Goal: Task Accomplishment & Management: Manage account settings

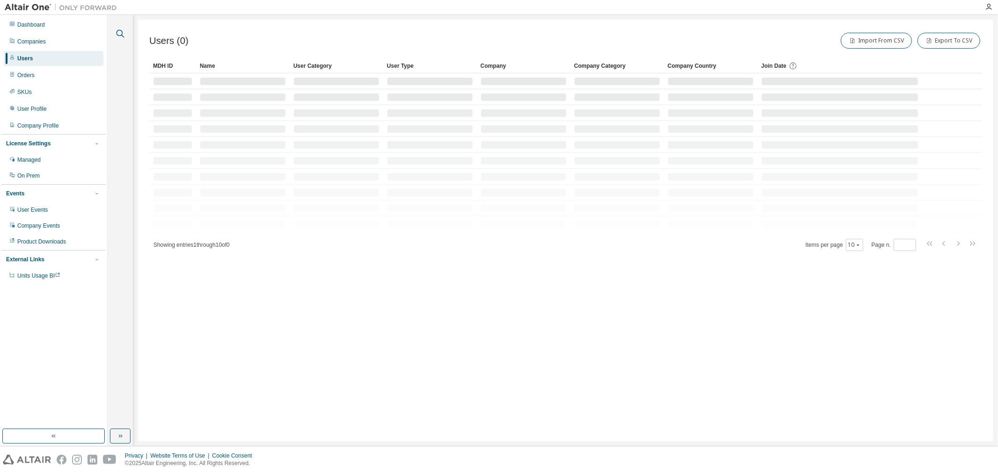
click at [117, 31] on icon "button" at bounding box center [120, 33] width 11 height 11
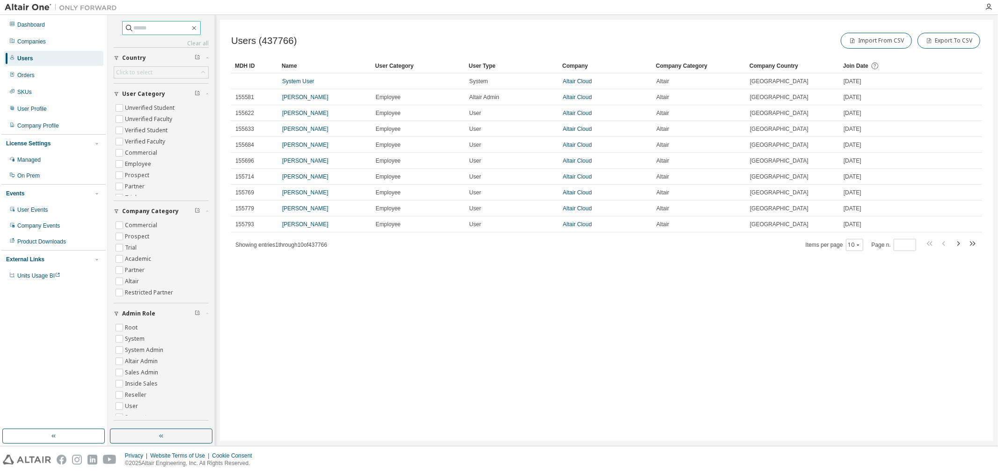
click at [157, 24] on input "text" at bounding box center [162, 27] width 56 height 9
paste input "**********"
type input "**********"
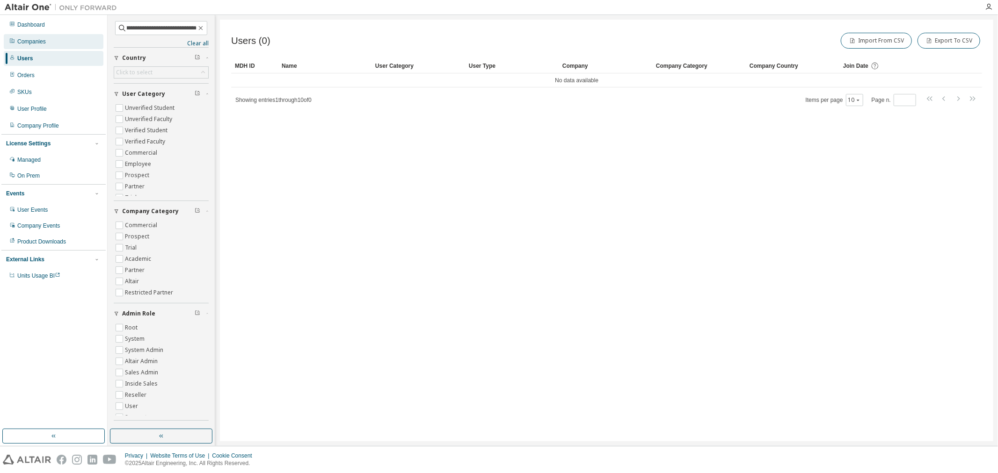
click at [38, 43] on div "Companies" at bounding box center [31, 41] width 29 height 7
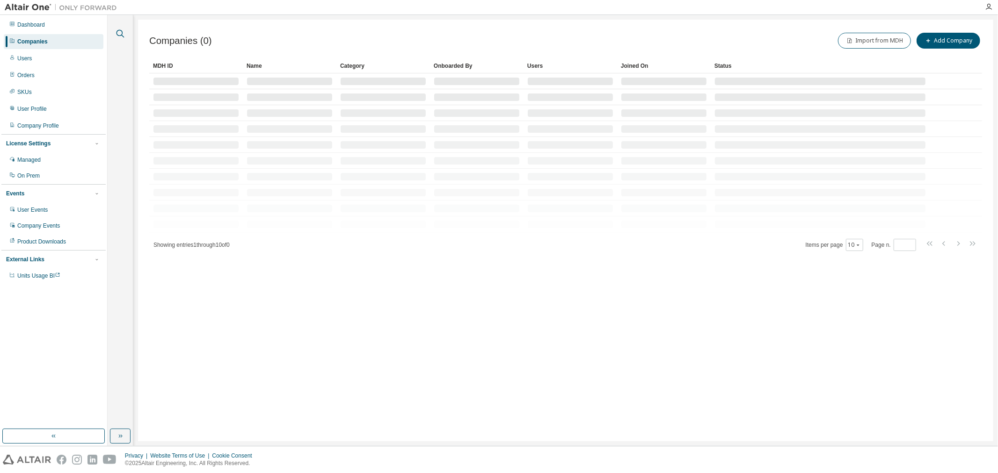
click at [118, 33] on icon "button" at bounding box center [120, 33] width 11 height 11
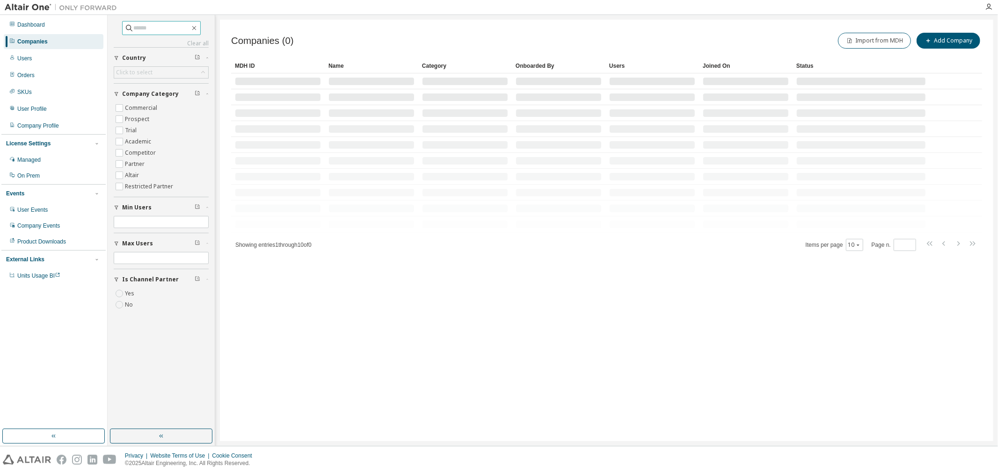
click at [139, 28] on input "text" at bounding box center [162, 27] width 56 height 9
paste input "**********"
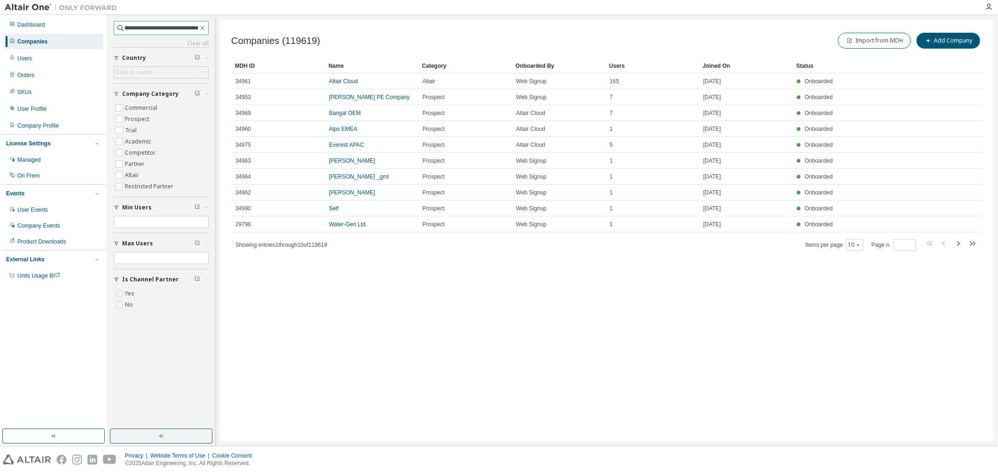
type input "**********"
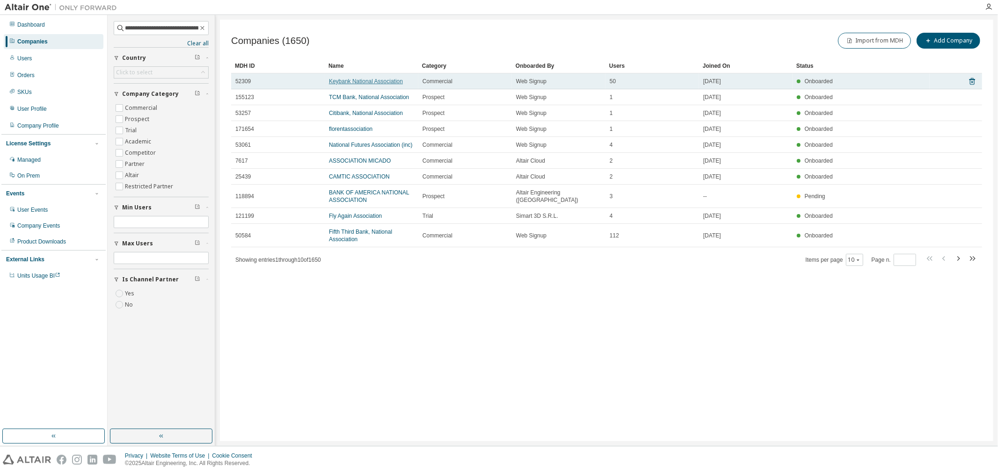
click at [386, 81] on link "Keybank National Association" at bounding box center [366, 81] width 74 height 7
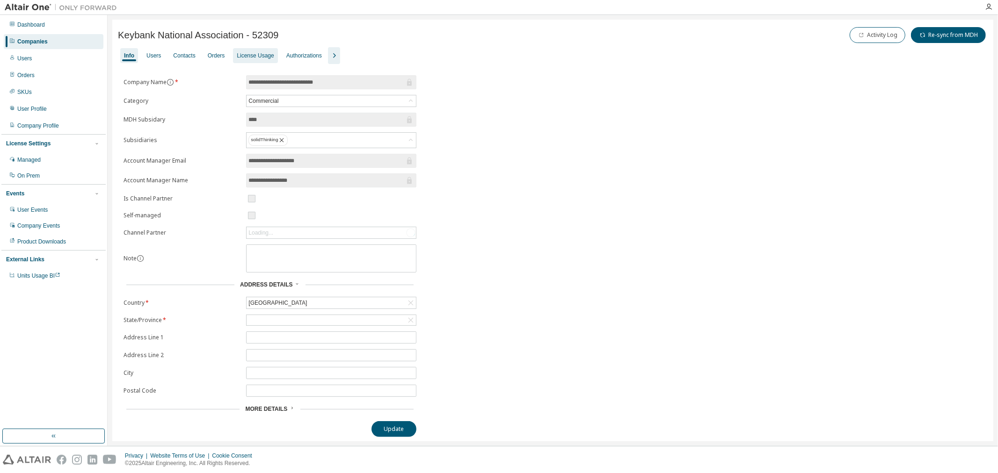
click at [260, 54] on div "License Usage" at bounding box center [255, 55] width 37 height 7
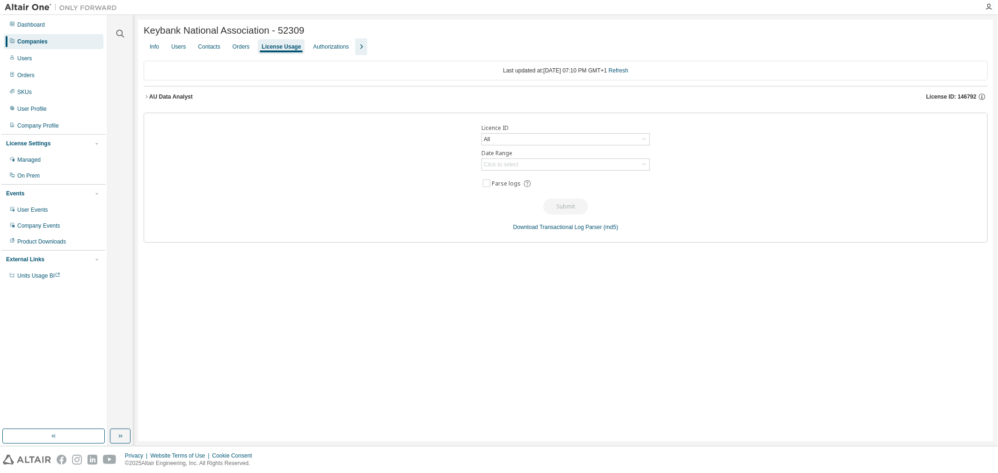
click at [147, 98] on icon "button" at bounding box center [147, 97] width 6 height 6
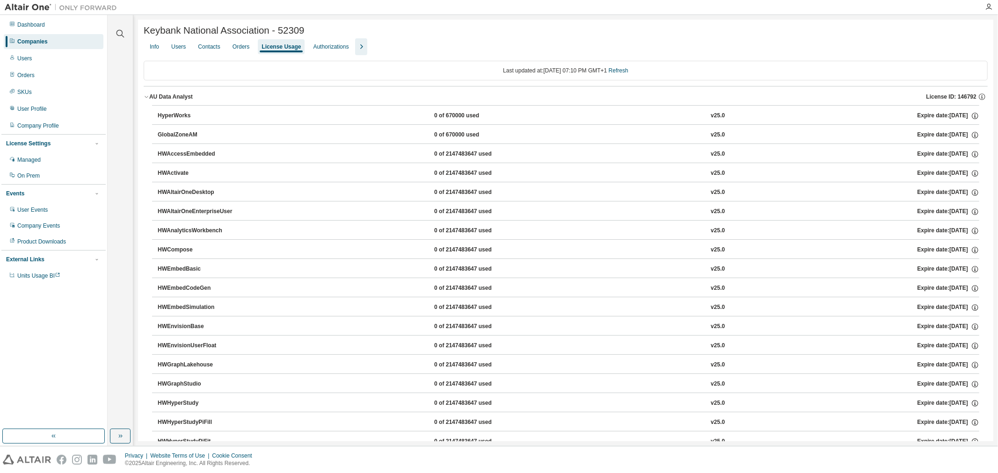
click at [132, 91] on div "Clear all Collapse on share string Yes No Only used licenses Yes No Only my usa…" at bounding box center [121, 230] width 26 height 431
click at [145, 97] on icon "button" at bounding box center [147, 97] width 6 height 6
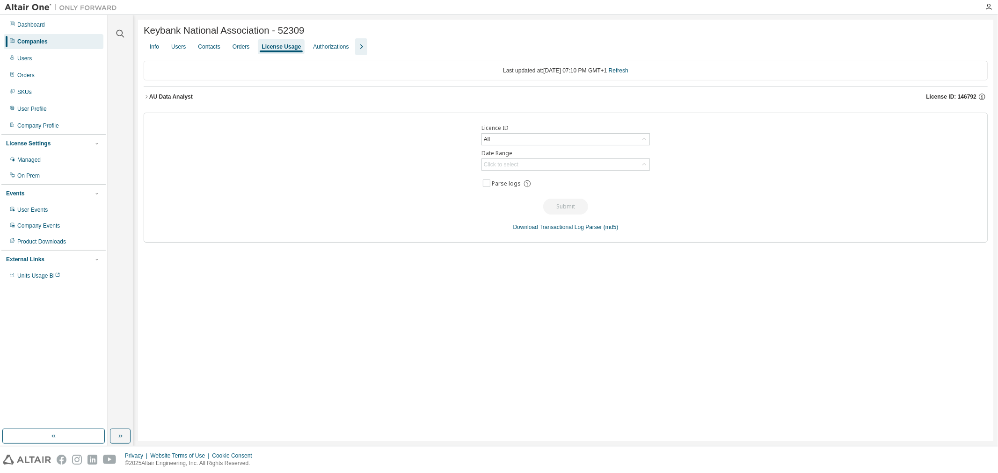
click at [145, 97] on icon "button" at bounding box center [147, 97] width 6 height 6
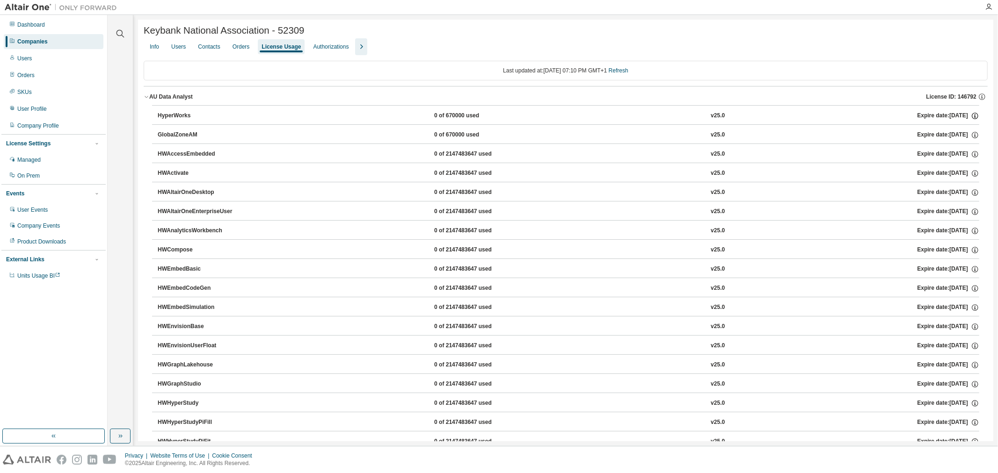
click at [971, 117] on icon "button" at bounding box center [975, 116] width 8 height 8
click at [712, 72] on div "Last updated at: [DATE] 07:10 PM GMT+1 Refresh" at bounding box center [566, 71] width 844 height 20
drag, startPoint x: 896, startPoint y: 118, endPoint x: 956, endPoint y: 119, distance: 59.4
click at [964, 118] on div "HyperWorks 0 of 670000 used v25.0 Expire date: [DATE]" at bounding box center [568, 116] width 821 height 8
click at [948, 119] on div "Expire date: [DATE]" at bounding box center [948, 116] width 62 height 8
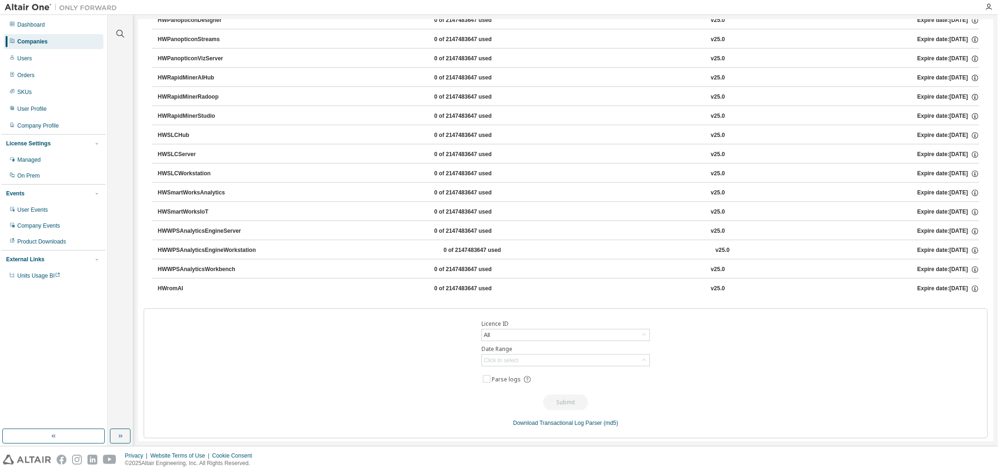
scroll to position [675, 0]
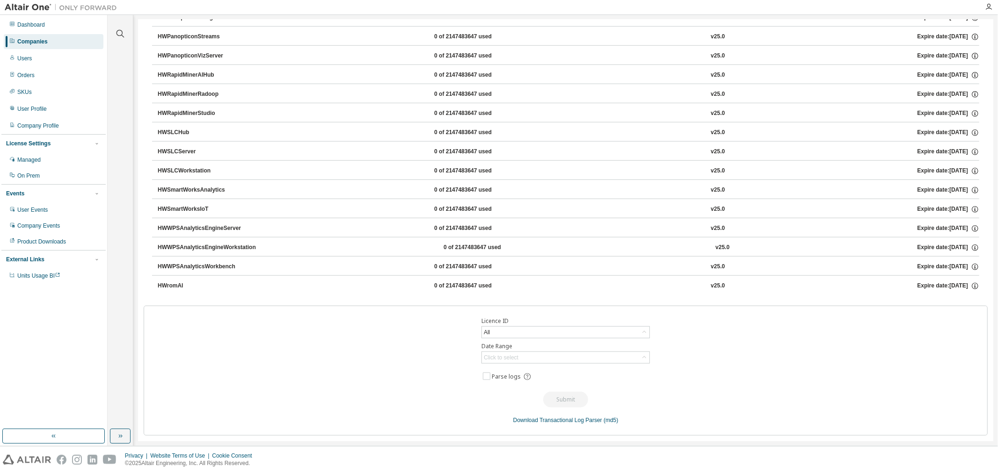
drag, startPoint x: 891, startPoint y: 152, endPoint x: 950, endPoint y: 154, distance: 59.4
click at [950, 154] on div "HWSLCServer 0 of 2147483647 used v25.0 Expire date: [DATE]" at bounding box center [568, 152] width 821 height 8
drag, startPoint x: 968, startPoint y: 151, endPoint x: 906, endPoint y: 157, distance: 62.5
click at [917, 156] on div "Expire date: [DATE]" at bounding box center [948, 152] width 62 height 8
